Goal: Transaction & Acquisition: Purchase product/service

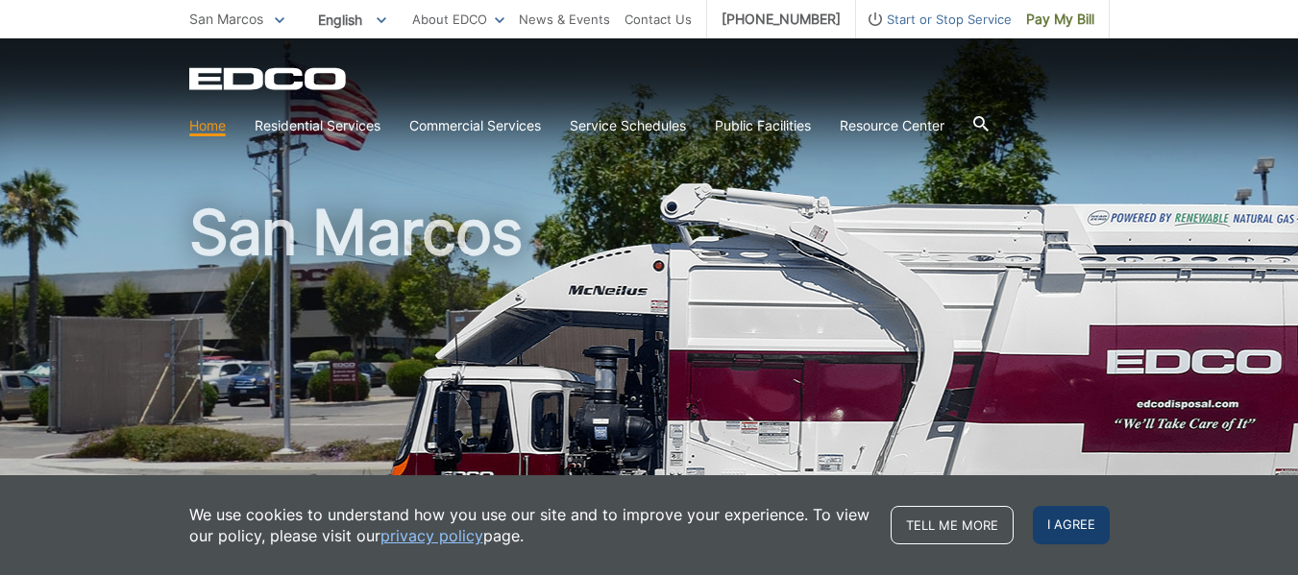
click at [1054, 542] on span "I agree" at bounding box center [1070, 525] width 77 height 38
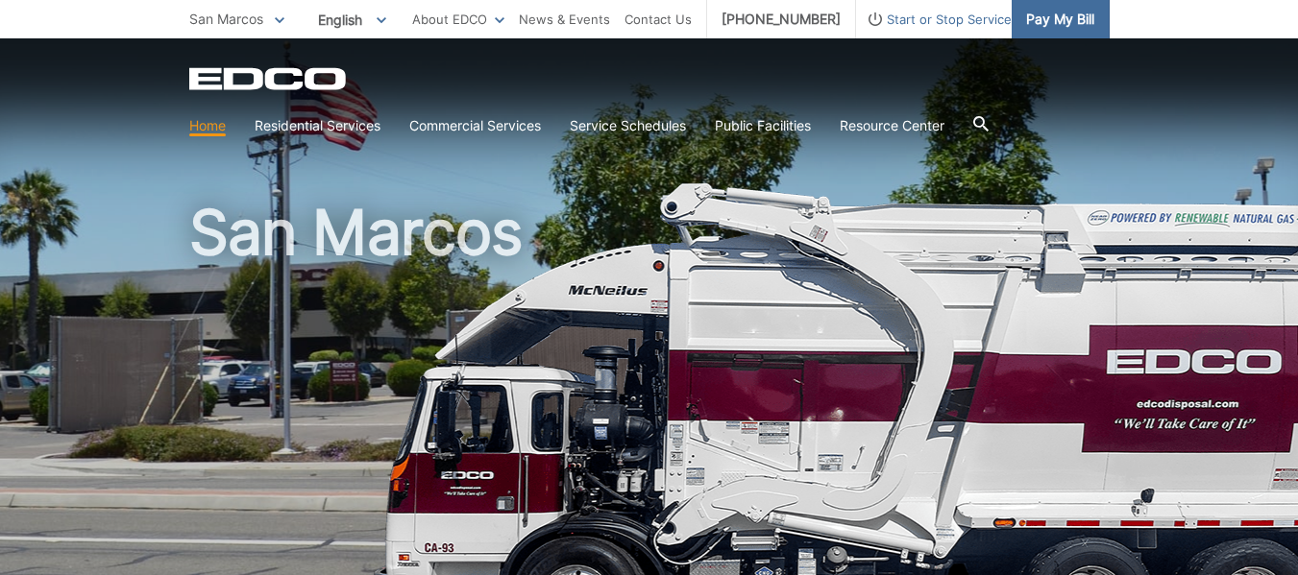
click at [1064, 24] on span "Pay My Bill" at bounding box center [1060, 19] width 68 height 21
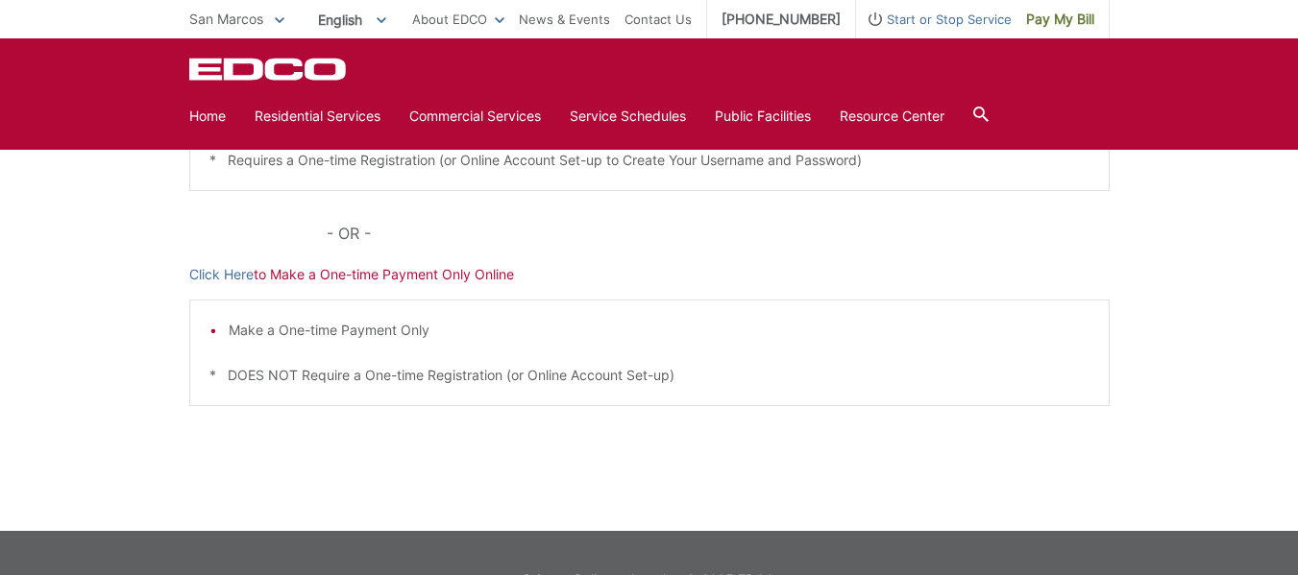
scroll to position [581, 0]
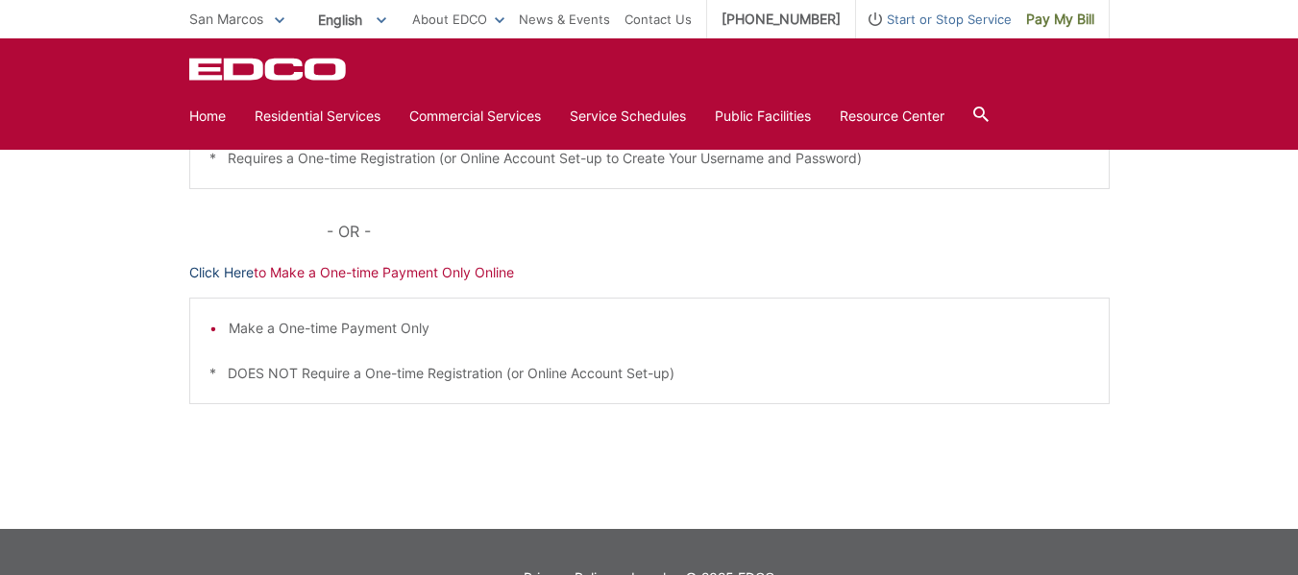
click at [236, 273] on link "Click Here" at bounding box center [221, 272] width 64 height 21
